Goal: Transaction & Acquisition: Obtain resource

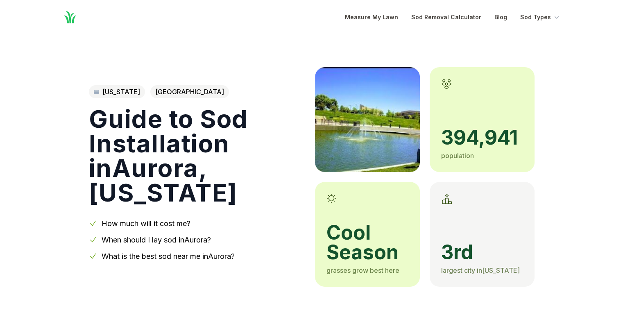
click at [115, 91] on link "[US_STATE]" at bounding box center [117, 91] width 56 height 13
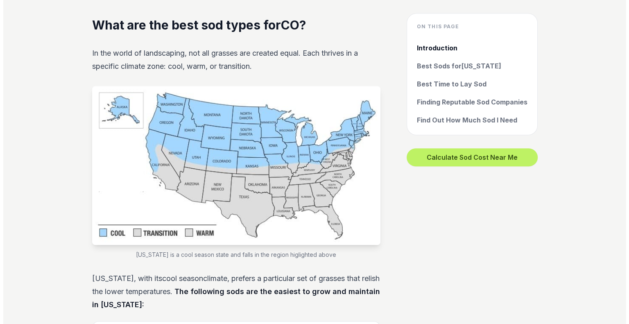
scroll to position [615, 0]
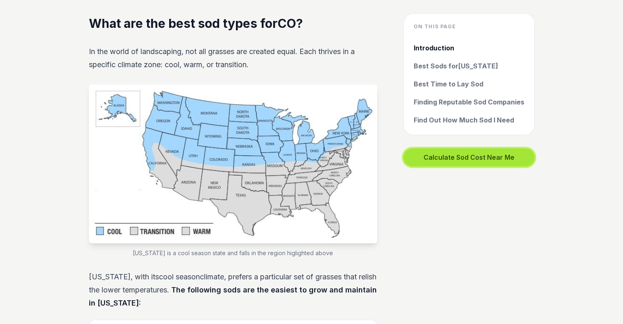
click at [450, 158] on button "Calculate Sod Cost Near Me" at bounding box center [469, 157] width 131 height 18
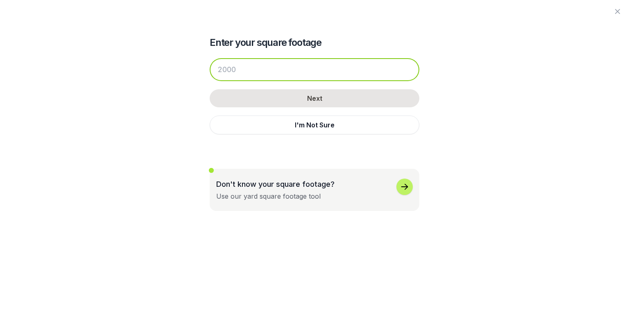
click at [270, 68] on input "number" at bounding box center [315, 69] width 210 height 23
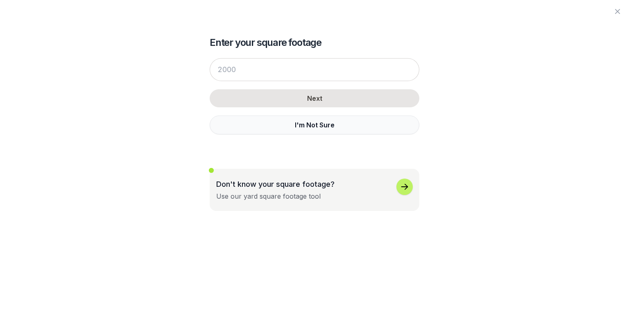
click at [286, 130] on button "I'm Not Sure" at bounding box center [315, 125] width 210 height 19
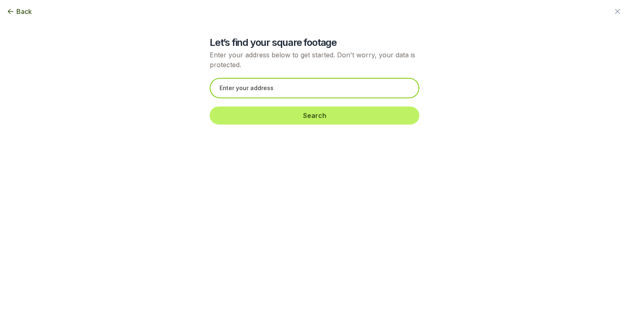
click at [270, 86] on input "text" at bounding box center [315, 88] width 210 height 20
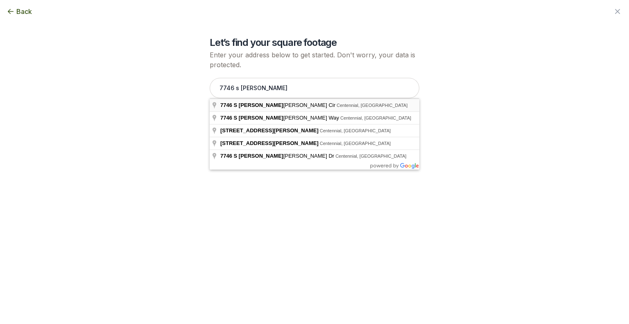
type input "[STREET_ADDRESS][PERSON_NAME]"
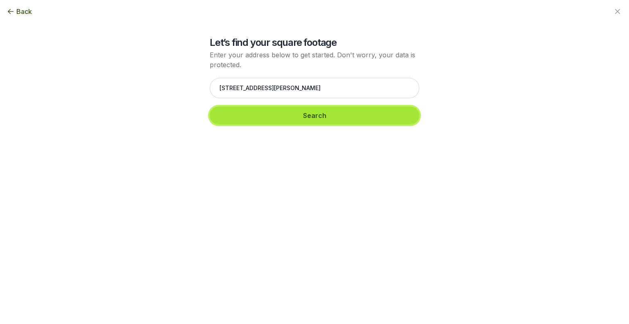
click at [235, 109] on button "Search" at bounding box center [315, 116] width 210 height 18
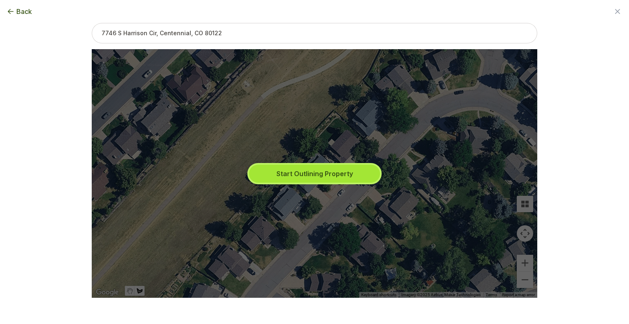
click at [290, 180] on button "Start Outlining Property" at bounding box center [314, 174] width 131 height 18
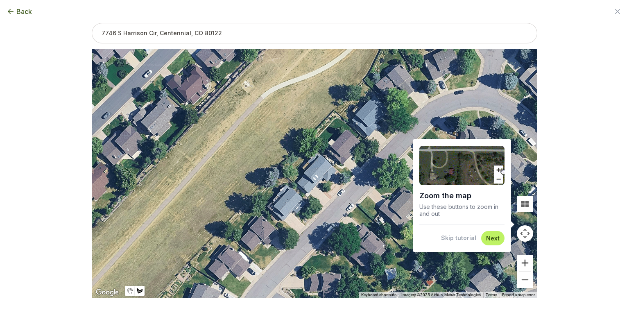
click at [527, 265] on button "Zoom in" at bounding box center [525, 263] width 16 height 16
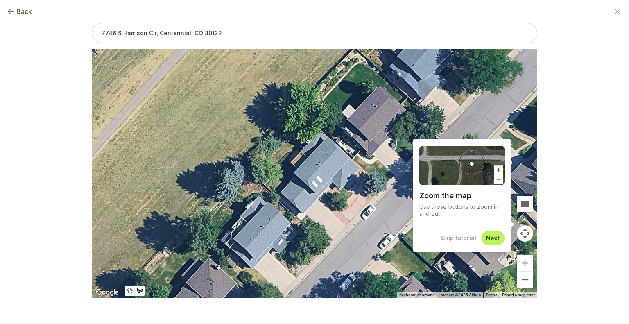
click at [526, 266] on button "Zoom in" at bounding box center [525, 263] width 16 height 16
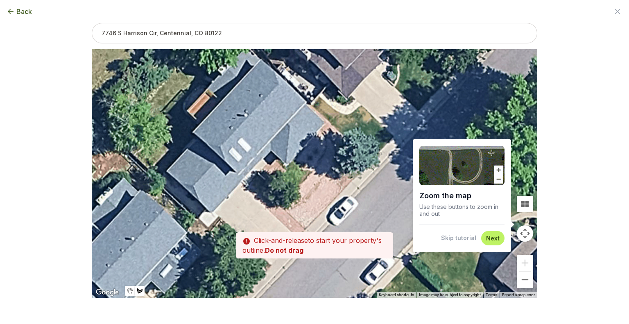
drag, startPoint x: 231, startPoint y: 187, endPoint x: 191, endPoint y: 166, distance: 45.3
click at [191, 166] on div at bounding box center [315, 174] width 446 height 249
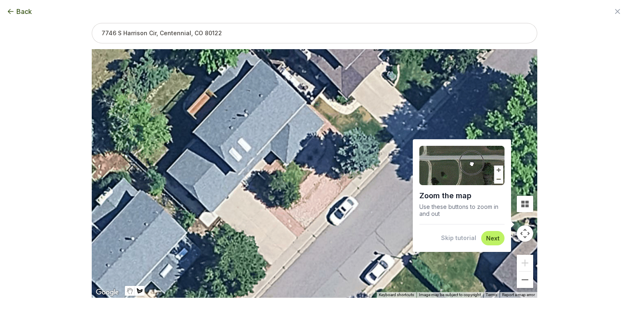
click at [318, 127] on div at bounding box center [315, 174] width 446 height 249
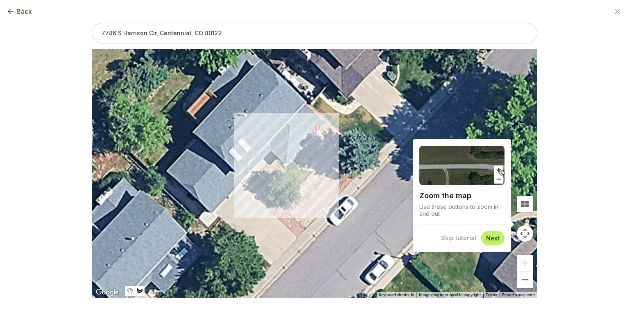
click at [324, 122] on div at bounding box center [315, 174] width 446 height 249
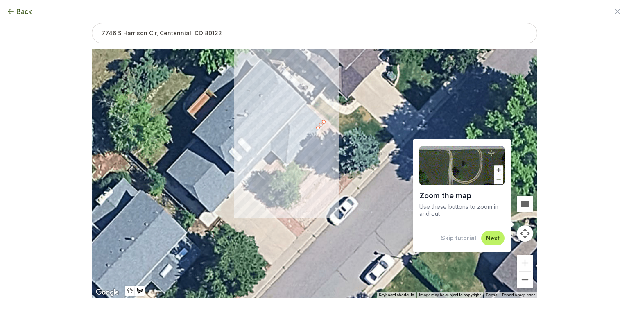
click at [304, 102] on div at bounding box center [315, 174] width 446 height 249
click at [307, 101] on div at bounding box center [315, 174] width 446 height 249
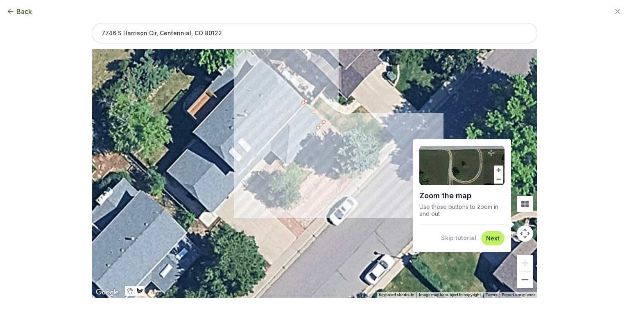
click at [370, 160] on div at bounding box center [315, 174] width 446 height 249
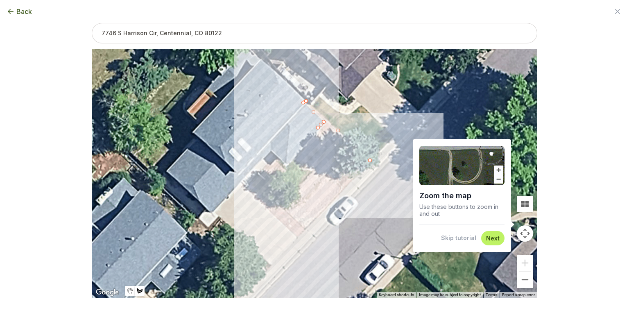
click at [305, 229] on div at bounding box center [315, 174] width 446 height 249
click at [286, 210] on div at bounding box center [315, 174] width 446 height 249
click at [297, 205] on div at bounding box center [315, 174] width 446 height 249
click at [316, 189] on div at bounding box center [315, 174] width 446 height 249
click at [329, 171] on div at bounding box center [315, 174] width 446 height 249
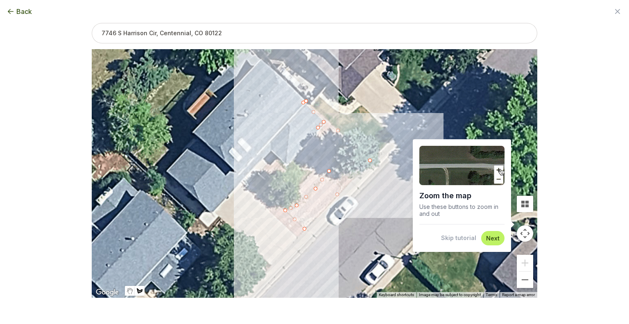
click at [335, 156] on div at bounding box center [315, 174] width 446 height 249
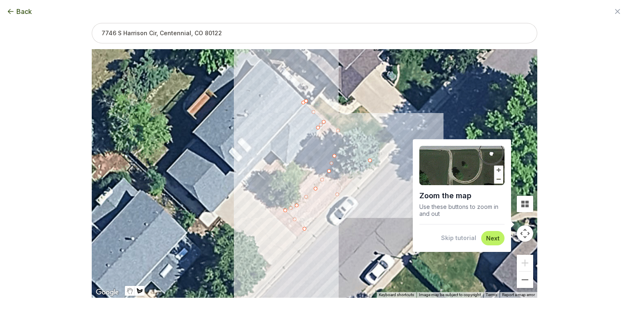
click at [334, 144] on div at bounding box center [315, 174] width 446 height 249
click at [328, 137] on div at bounding box center [315, 174] width 446 height 249
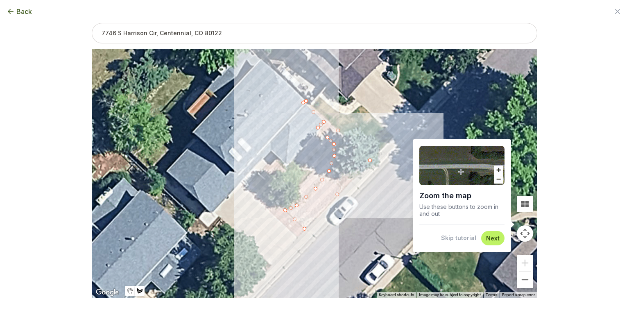
click at [318, 131] on div at bounding box center [315, 174] width 446 height 249
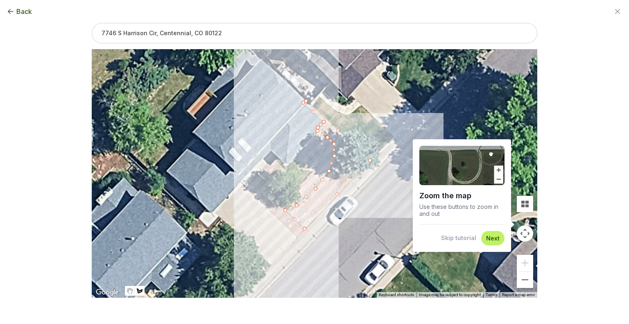
type input "589"
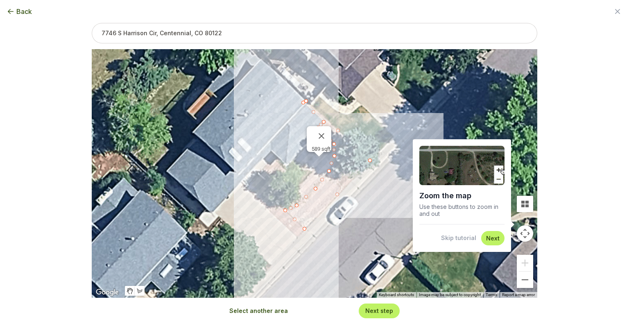
click at [491, 239] on button "Next" at bounding box center [493, 238] width 14 height 8
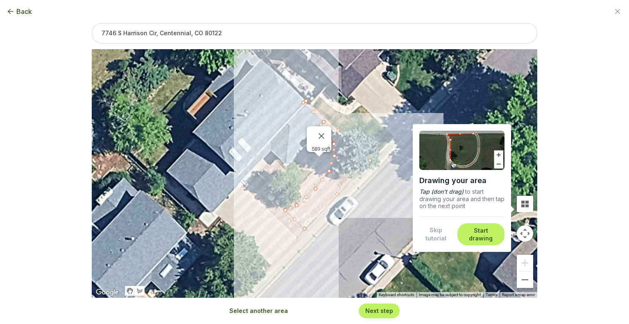
click at [477, 233] on button "Start drawing" at bounding box center [481, 235] width 37 height 16
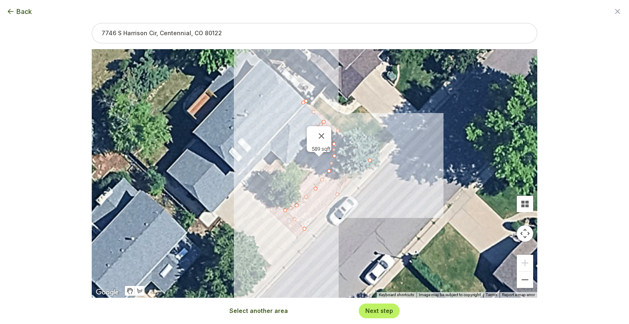
click at [375, 311] on button "Next step" at bounding box center [380, 311] width 28 height 8
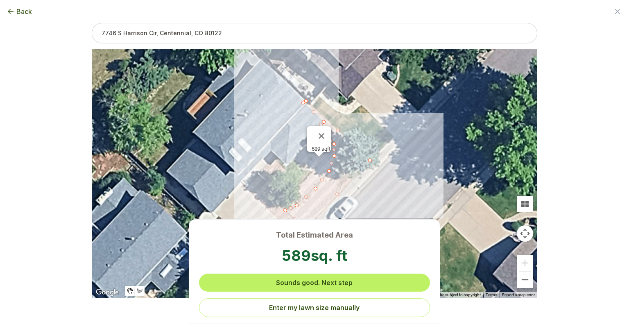
scroll to position [0, 0]
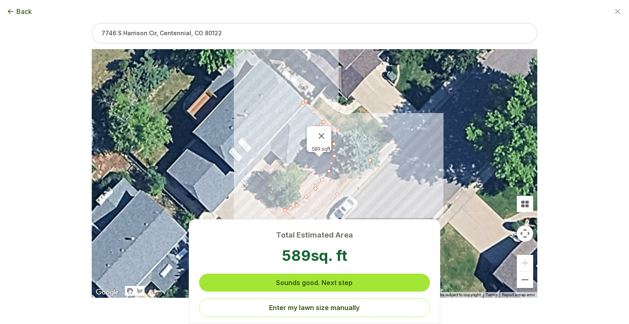
click at [356, 280] on button "Sounds good. Next step" at bounding box center [314, 283] width 231 height 18
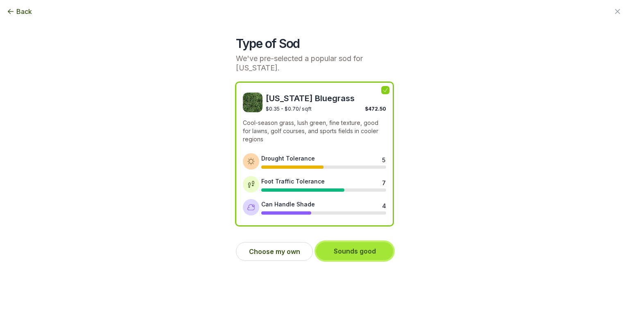
click at [368, 252] on button "Sounds good" at bounding box center [354, 251] width 77 height 18
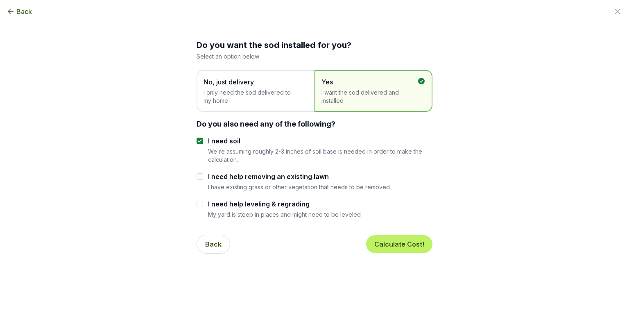
click at [238, 96] on span "I only need the sod delivered to my home" at bounding box center [252, 97] width 96 height 16
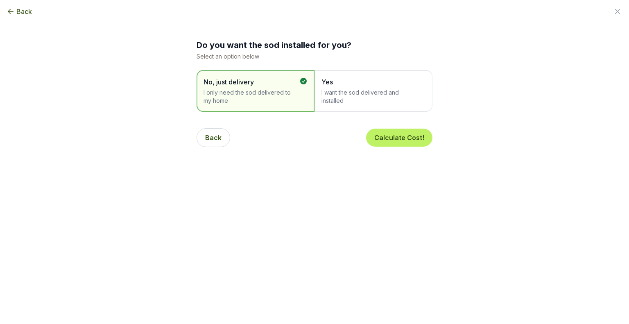
click at [351, 90] on span "I want the sod delivered and installed" at bounding box center [370, 97] width 96 height 16
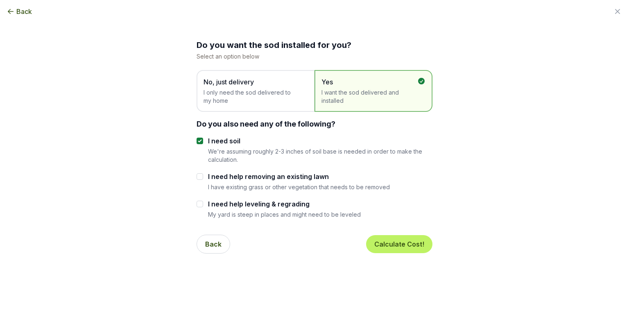
click at [250, 91] on span "I only need the sod delivered to my home" at bounding box center [252, 97] width 96 height 16
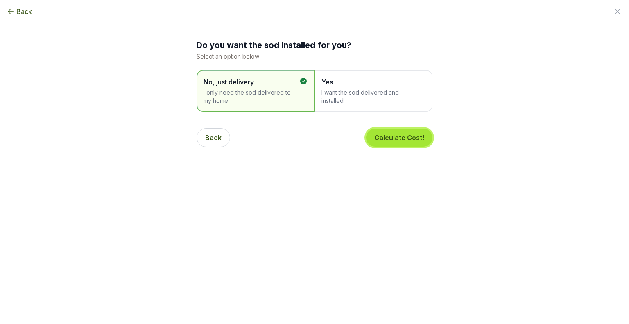
click at [388, 142] on button "Calculate Cost!" at bounding box center [399, 138] width 66 height 18
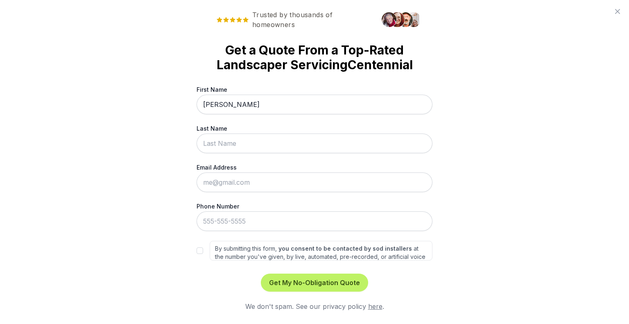
type input "[PERSON_NAME]"
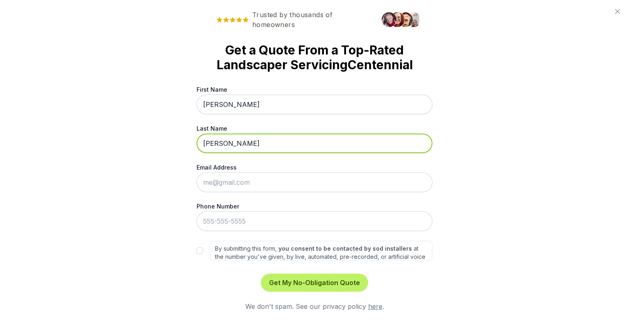
type input "[PERSON_NAME]"
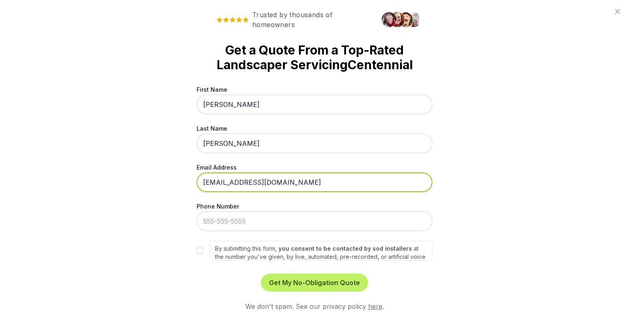
type input "[EMAIL_ADDRESS][DOMAIN_NAME]"
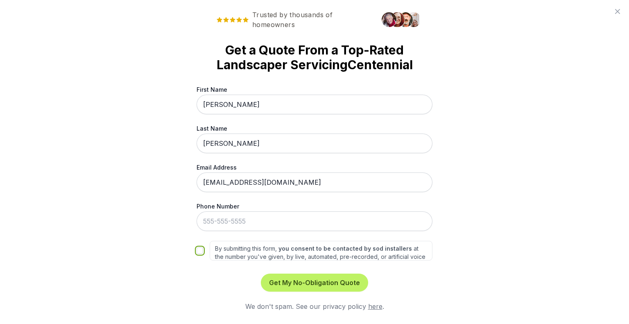
click at [198, 253] on input "By submitting this form, you consent to be contacted by sod installers at the n…" at bounding box center [200, 251] width 7 height 7
checkbox input "true"
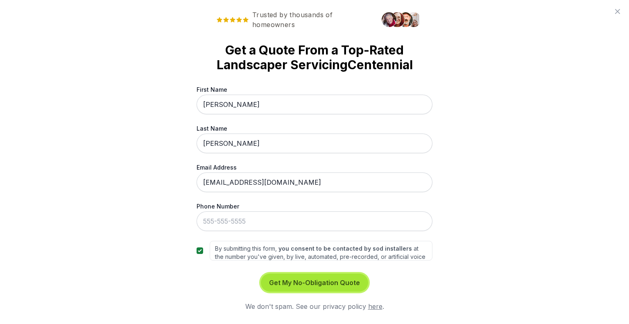
click at [325, 290] on button "Get My No-Obligation Quote" at bounding box center [314, 283] width 107 height 18
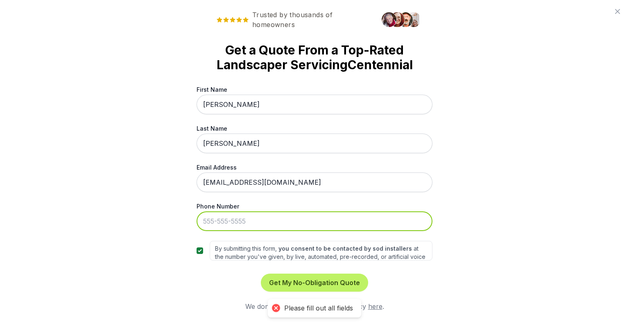
click at [250, 221] on input "Phone Number" at bounding box center [315, 221] width 236 height 20
type input "[PHONE_NUMBER]"
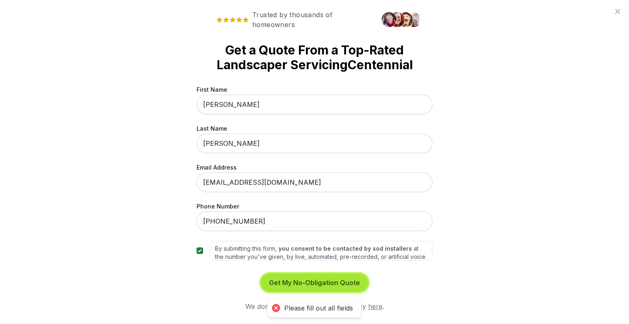
click at [311, 289] on button "Get My No-Obligation Quote" at bounding box center [314, 283] width 107 height 18
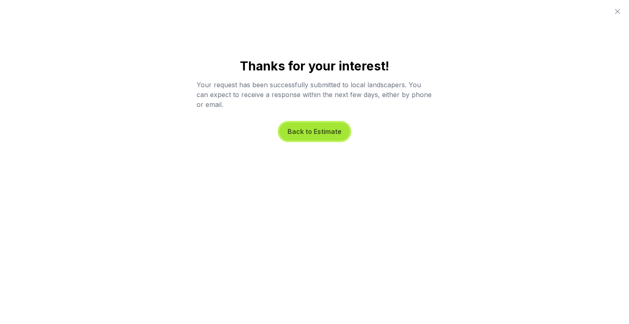
click at [300, 127] on button "Back to Estimate" at bounding box center [314, 132] width 70 height 18
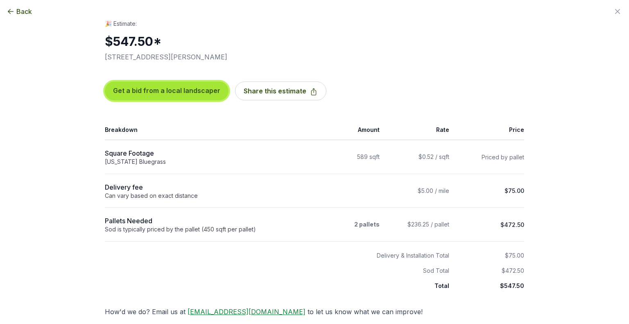
click at [206, 90] on button "Get a bid from a local landscaper" at bounding box center [167, 91] width 124 height 19
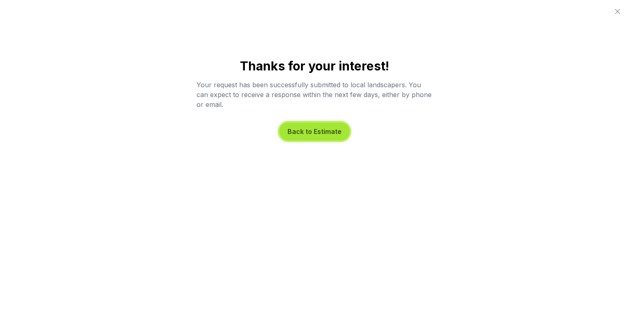
click at [326, 134] on button "Back to Estimate" at bounding box center [314, 132] width 70 height 18
